Goal: Transaction & Acquisition: Purchase product/service

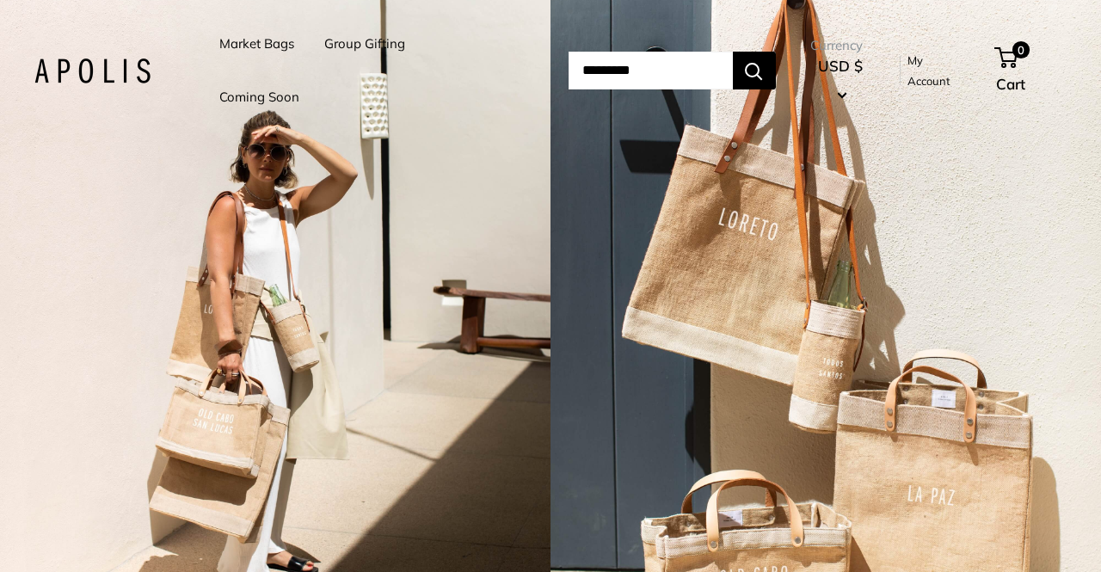
click at [272, 46] on link "Market Bags" at bounding box center [256, 44] width 75 height 24
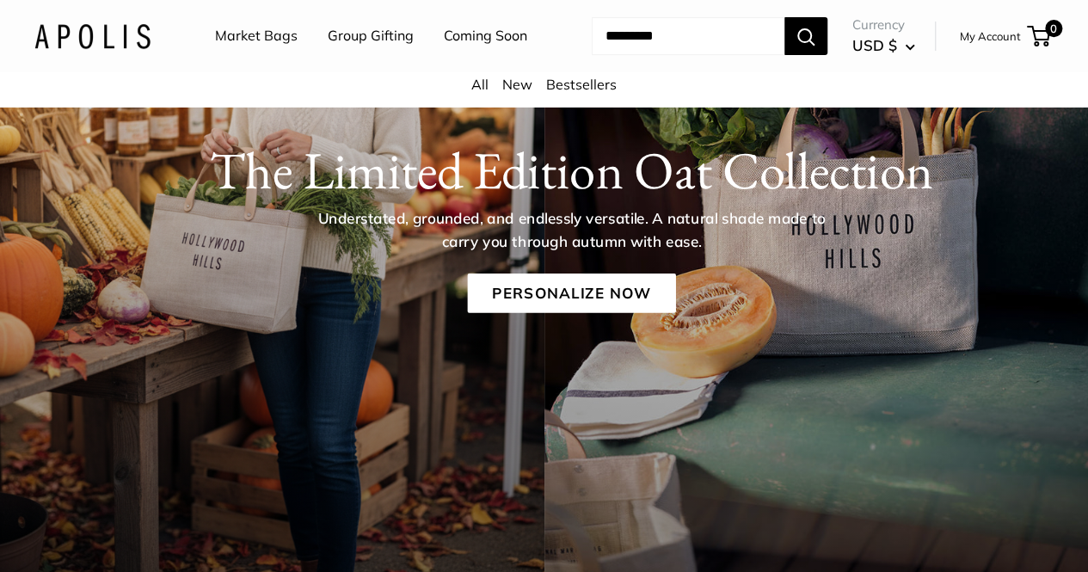
scroll to position [222, 0]
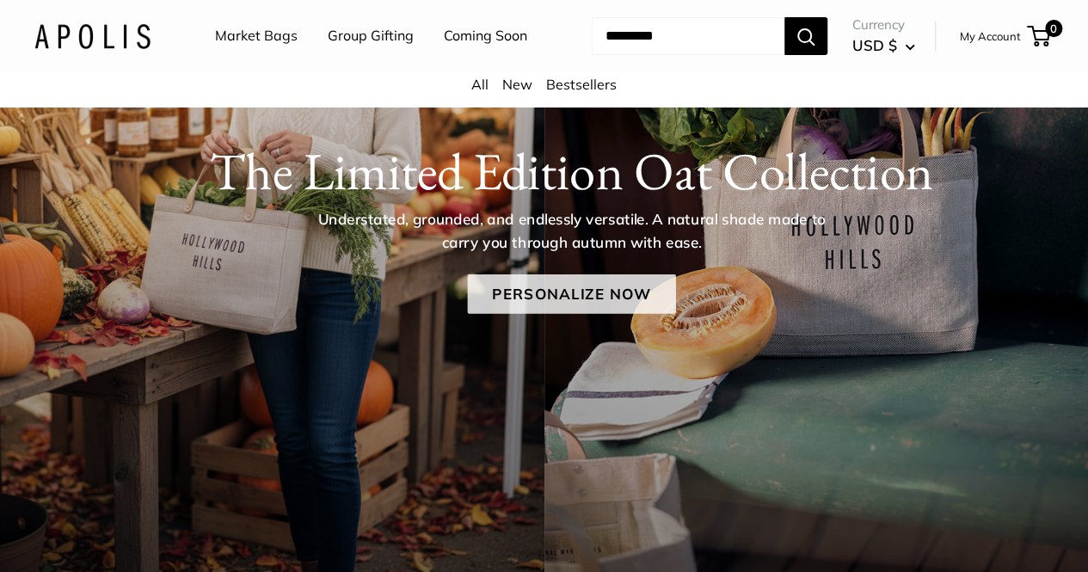
click at [587, 311] on link "Personalize Now" at bounding box center [571, 294] width 208 height 40
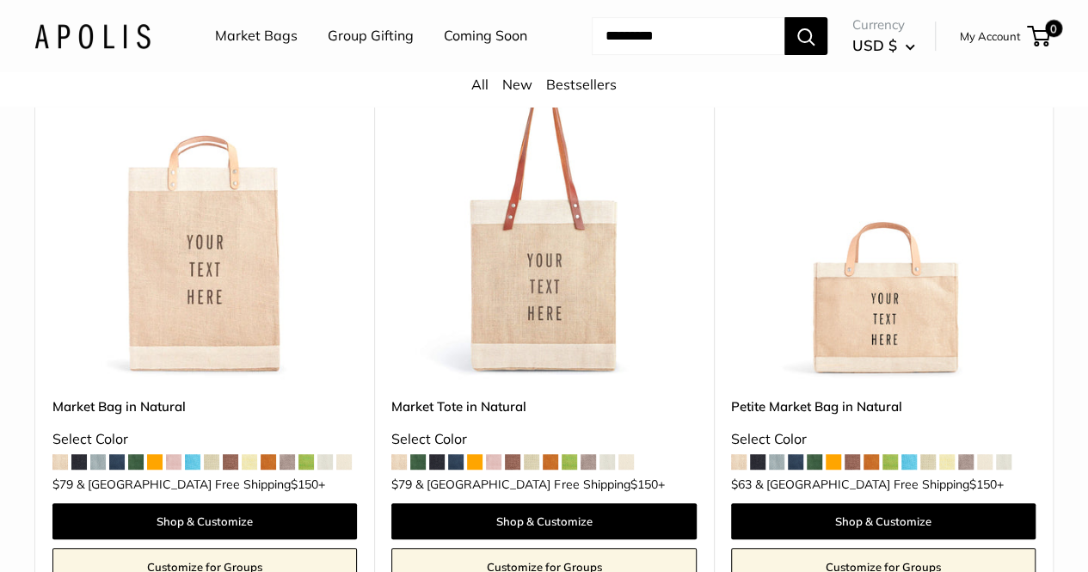
click at [514, 416] on link "Market Tote in Natural" at bounding box center [543, 407] width 305 height 20
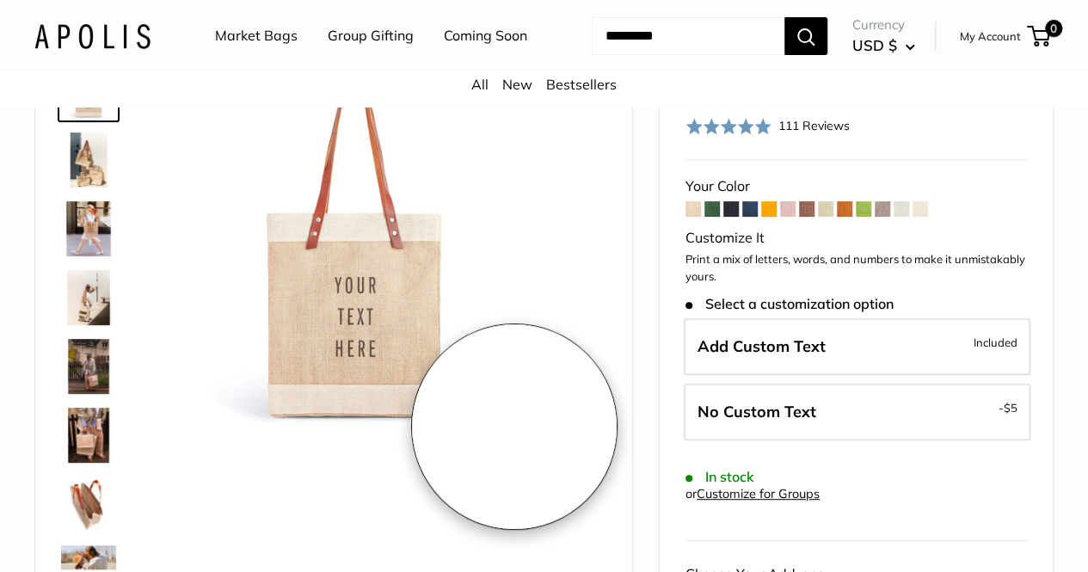
scroll to position [126, 0]
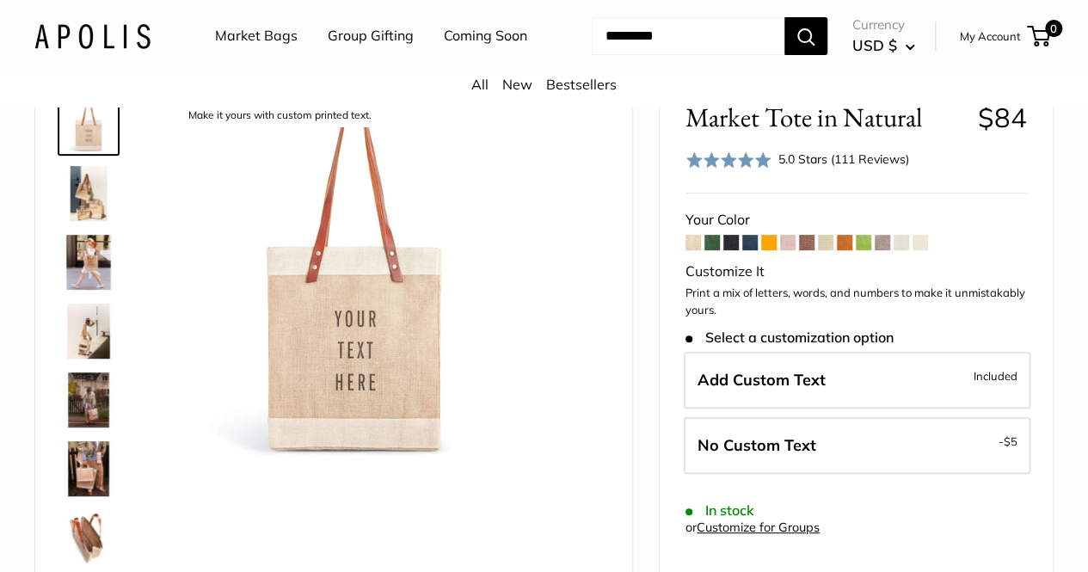
click at [712, 250] on span at bounding box center [712, 242] width 15 height 15
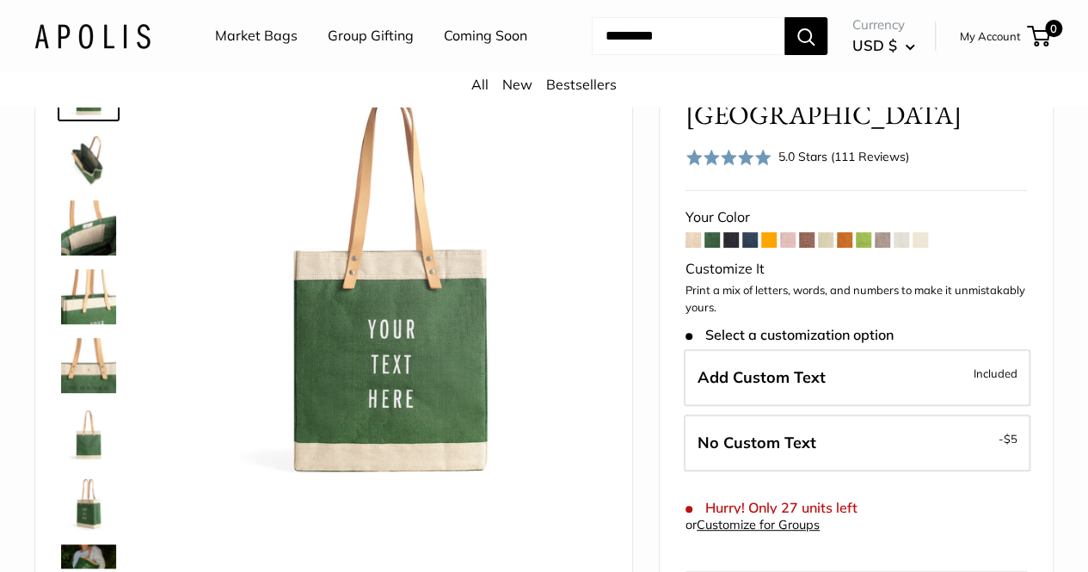
click at [922, 232] on span at bounding box center [920, 239] width 15 height 15
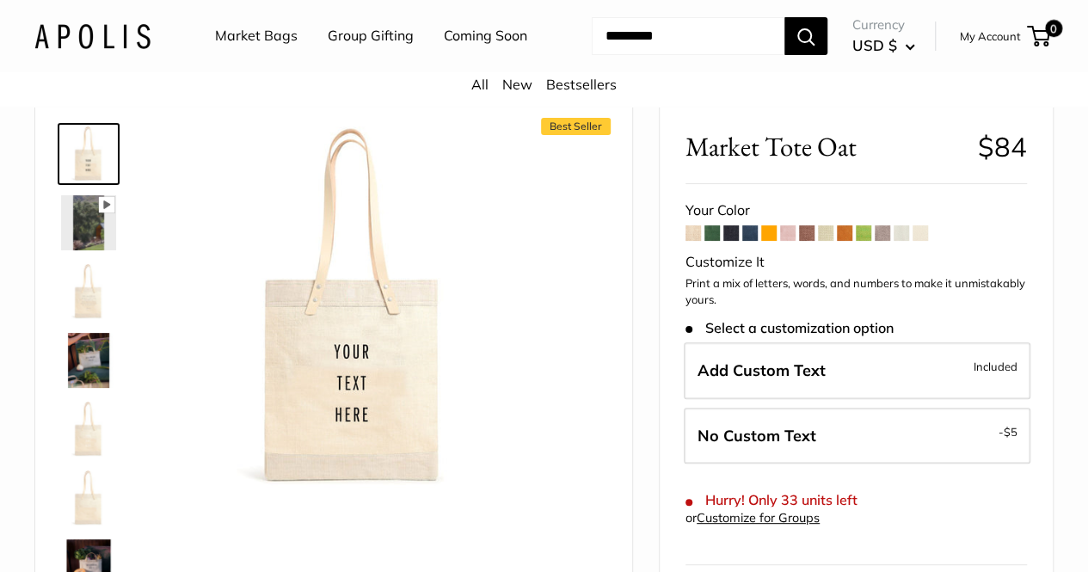
scroll to position [69, 0]
